Goal: Task Accomplishment & Management: Use online tool/utility

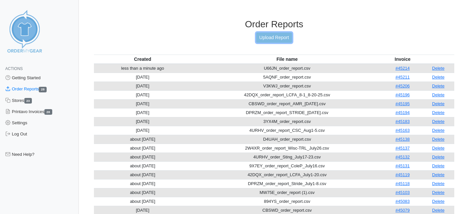
click at [267, 38] on link "Upload Report" at bounding box center [274, 38] width 36 height 10
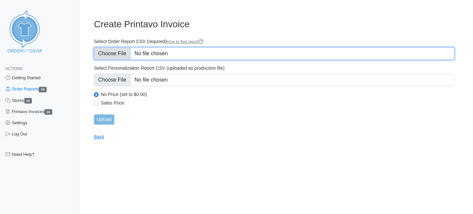
click at [148, 55] on input "Select Order Report CSV (required) How to find report" at bounding box center [274, 53] width 361 height 12
type input "C:\fakepath\DEH2Y_order_report_SaddleRidge_8-27_9-2.csv"
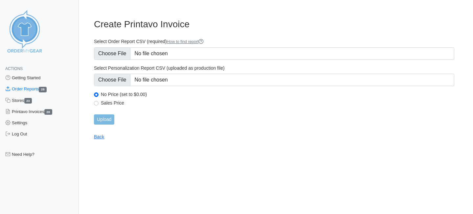
click at [110, 103] on label "Sales Price" at bounding box center [278, 103] width 354 height 6
click at [99, 103] on input "Sales Price" at bounding box center [96, 103] width 5 height 5
radio input "true"
click at [106, 120] on input "Upload" at bounding box center [104, 119] width 20 height 10
